Goal: Check status: Check status

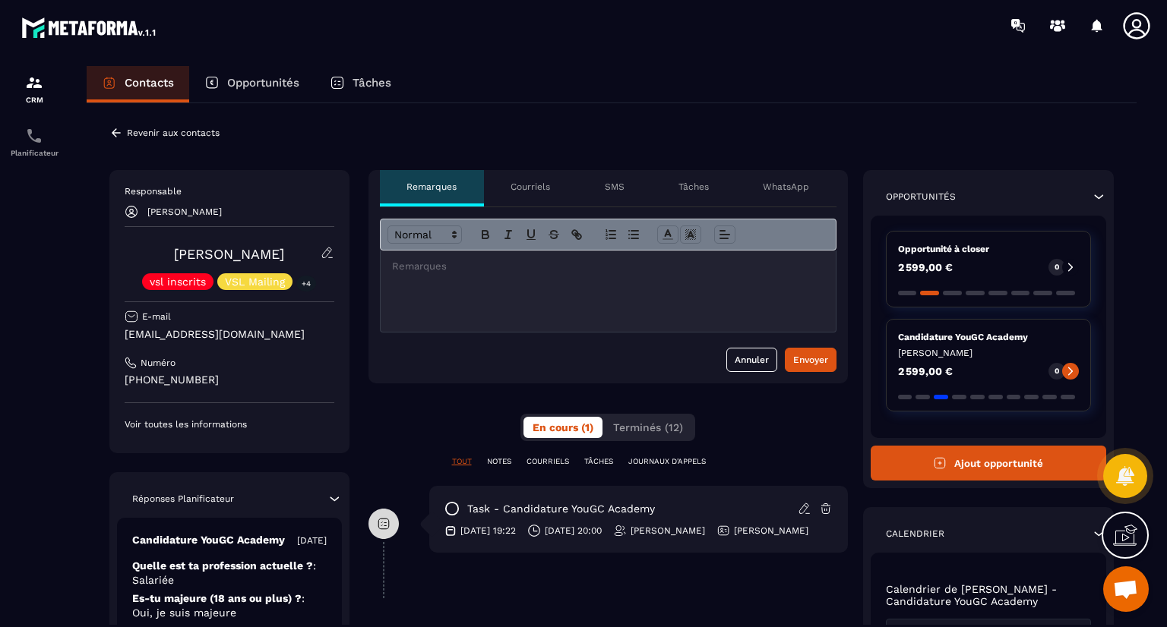
click at [822, 46] on div at bounding box center [672, 25] width 988 height 51
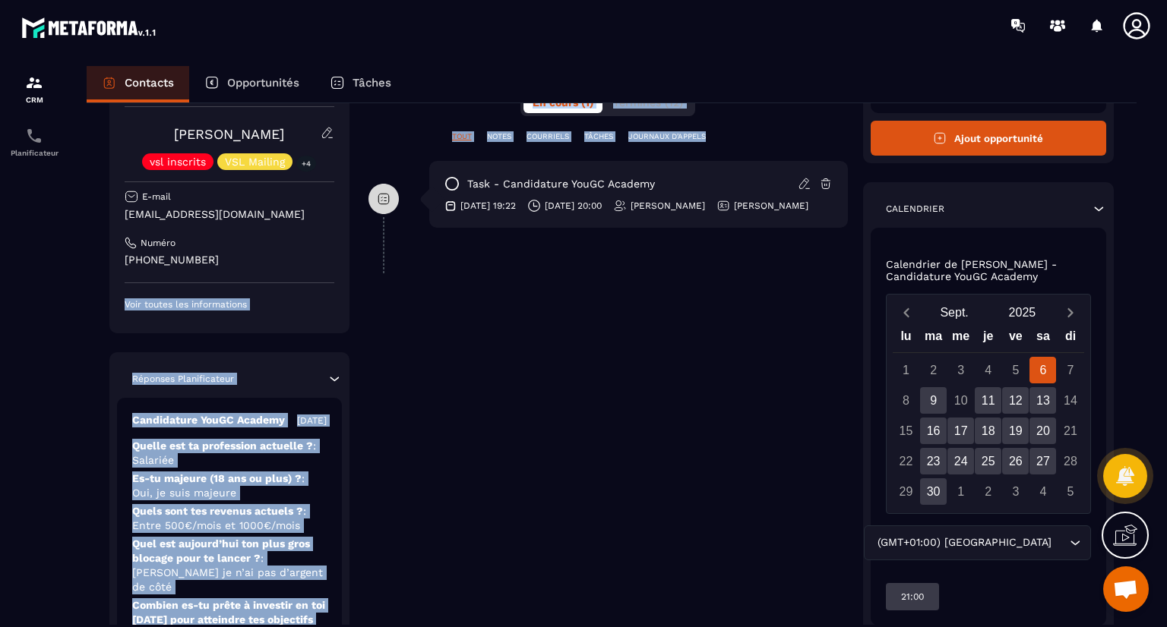
scroll to position [386, 0]
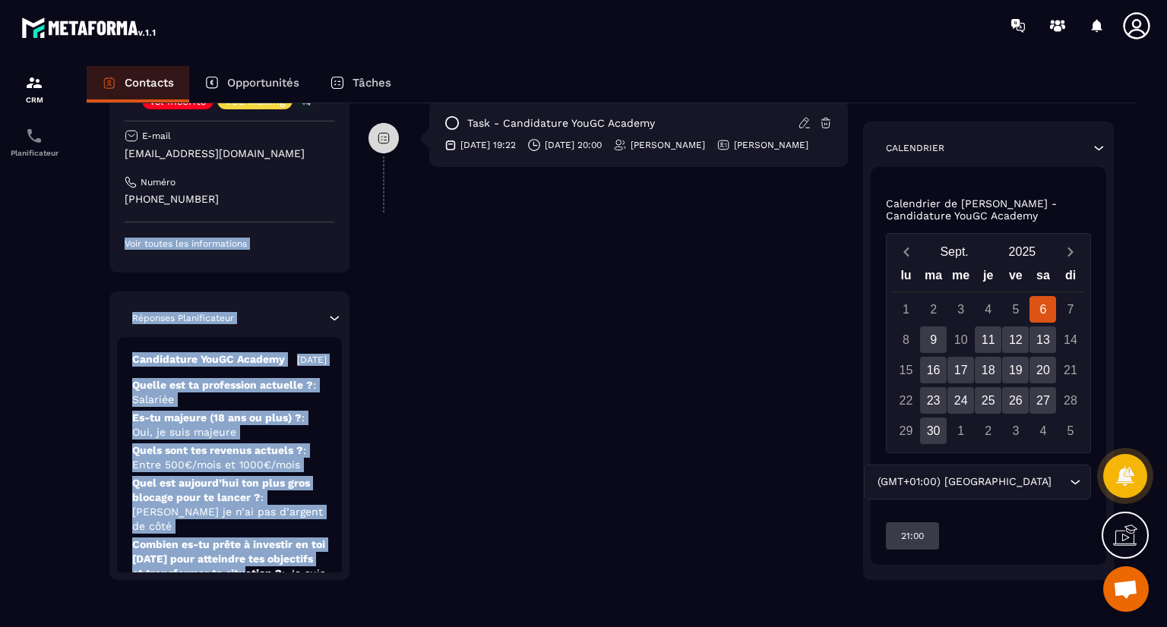
drag, startPoint x: 278, startPoint y: 368, endPoint x: 271, endPoint y: 569, distance: 200.6
click at [271, 569] on div "Responsable [PERSON_NAME] [PERSON_NAME] vsl inscrits VSL Mailing +4 E-mail [EMA…" at bounding box center [229, 284] width 240 height 591
click at [282, 440] on p "Es-tu majeure (18 ans ou plus) ? : Oui, je suis majeure" at bounding box center [229, 425] width 194 height 29
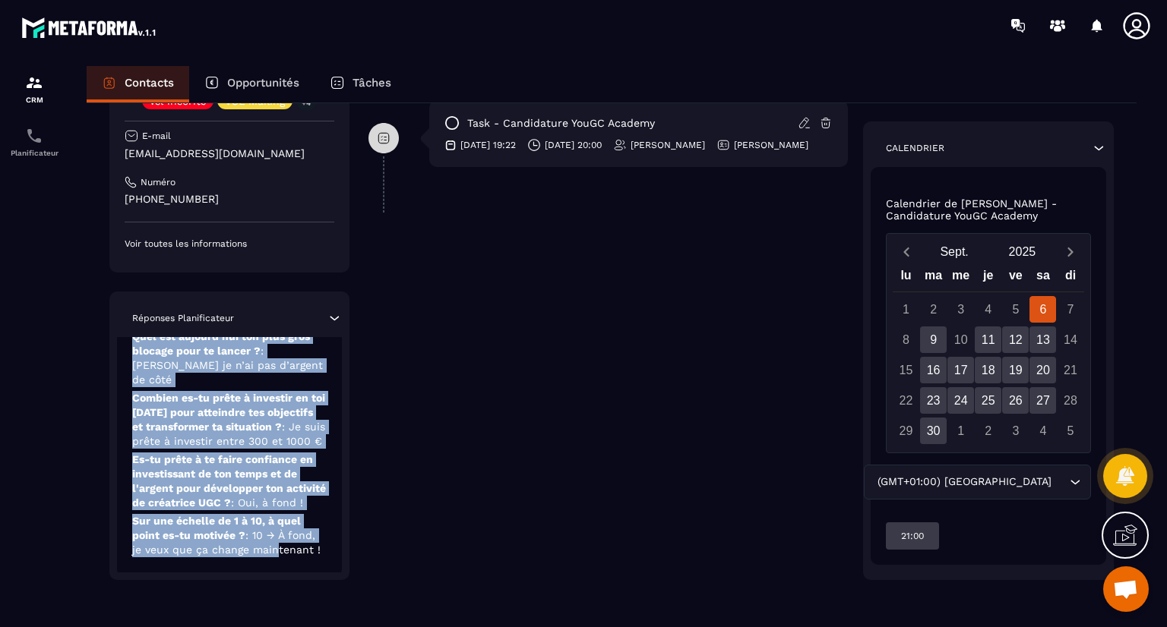
scroll to position [172, 0]
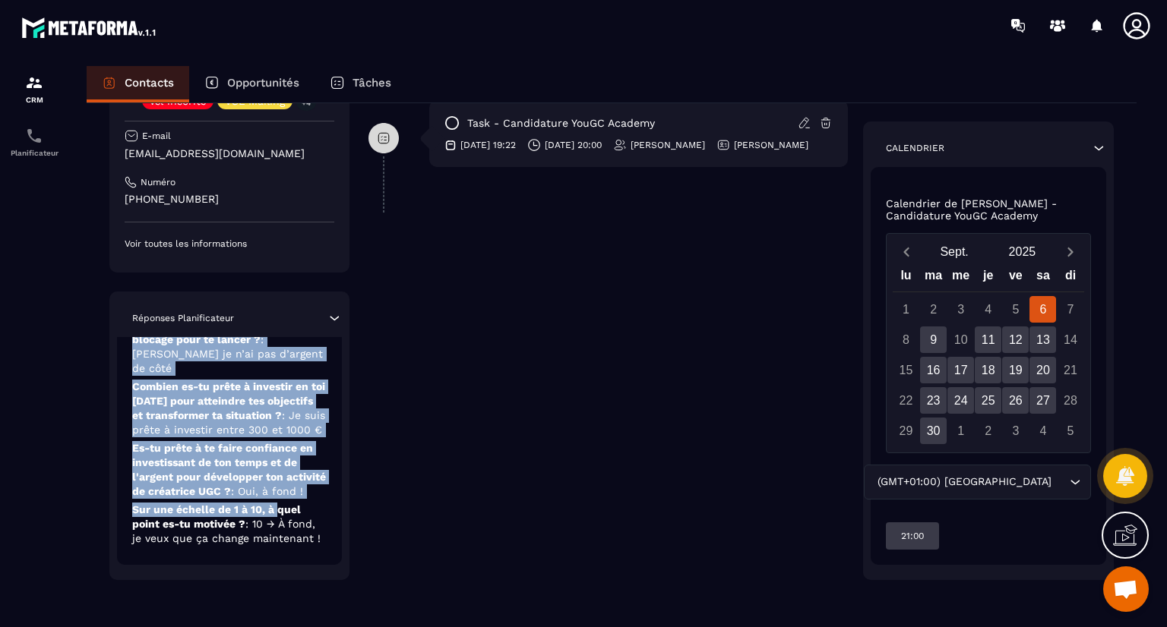
drag, startPoint x: 282, startPoint y: 450, endPoint x: 278, endPoint y: 501, distance: 51.0
click at [278, 501] on div "Candidature YouGC Academy [DATE] Quelle est ta profession actuelle ? : Salariée…" at bounding box center [229, 372] width 225 height 386
click at [263, 431] on p "Combien es-tu prête à investir en toi [DATE] pour atteindre tes objectifs et tr…" at bounding box center [229, 409] width 194 height 58
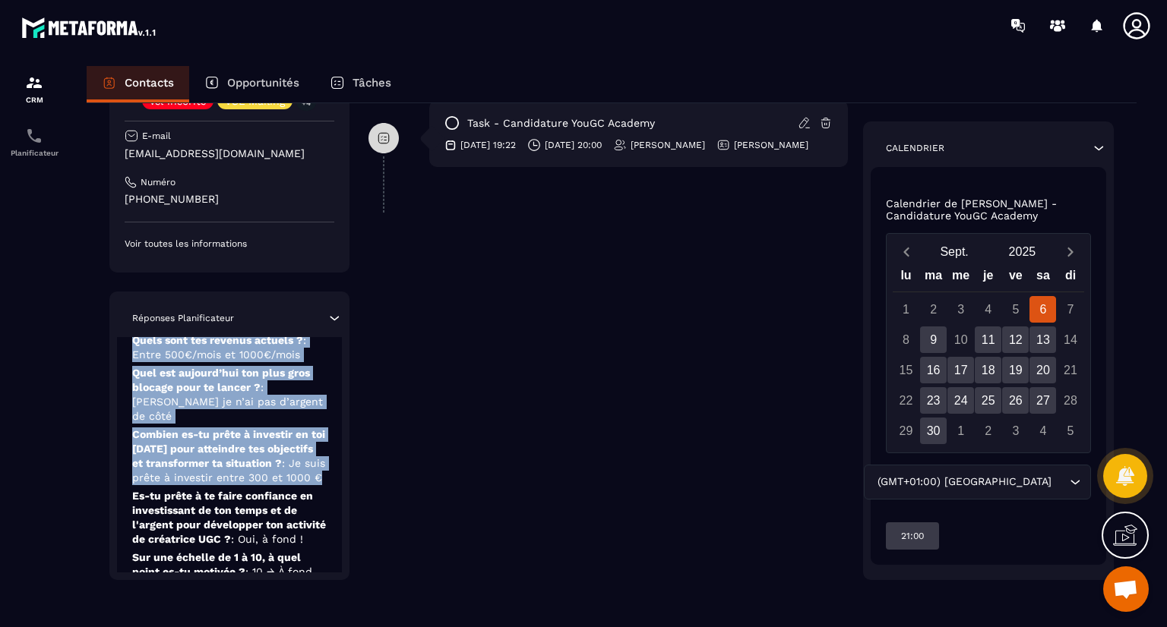
scroll to position [0, 0]
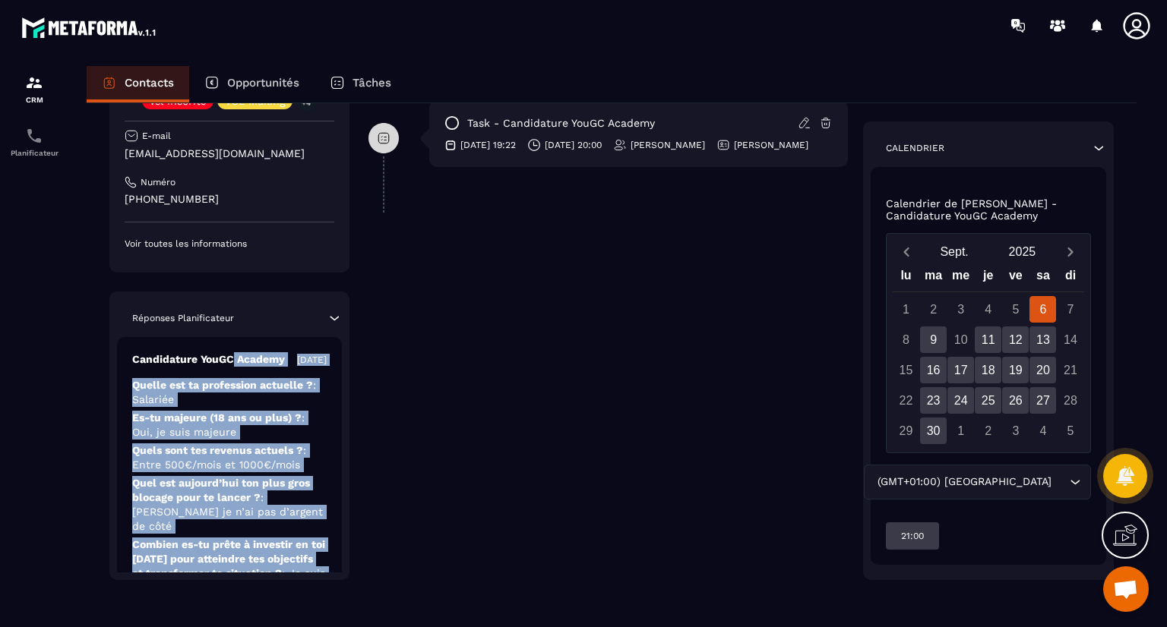
drag, startPoint x: 263, startPoint y: 431, endPoint x: 283, endPoint y: 330, distance: 103.8
click at [283, 330] on div "Réponses Planificateur Candidature YouGC Academy [DATE] Quelle est ta professio…" at bounding box center [229, 436] width 240 height 289
click at [264, 407] on p "Quelle est ta profession actuelle ? : [GEOGRAPHIC_DATA]" at bounding box center [229, 392] width 194 height 29
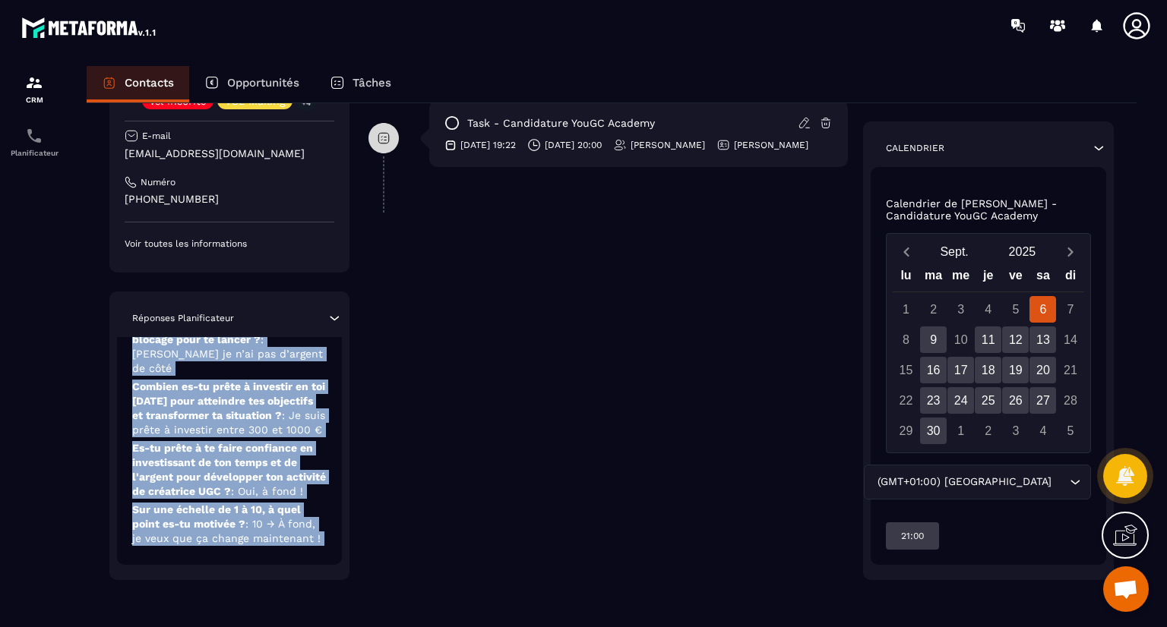
scroll to position [172, 0]
drag, startPoint x: 264, startPoint y: 411, endPoint x: 263, endPoint y: 620, distance: 208.9
click at [263, 620] on div "Revenir aux contacts Responsable [PERSON_NAME] [PERSON_NAME] vsl inscrits VSL M…" at bounding box center [612, 171] width 1050 height 908
click at [422, 467] on div "**********" at bounding box center [607, 182] width 479 height 796
